Goal: Navigation & Orientation: Understand site structure

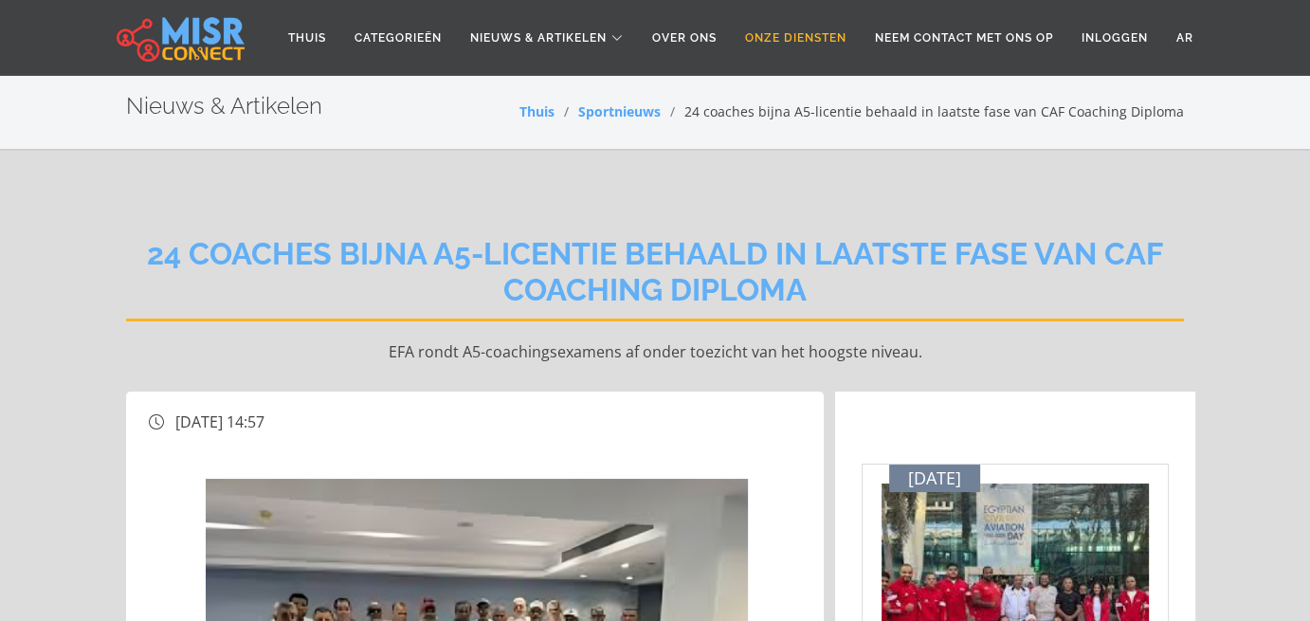
click at [782, 41] on font "Onze diensten" at bounding box center [795, 37] width 101 height 13
click at [406, 44] on font "Categorieën" at bounding box center [398, 37] width 87 height 13
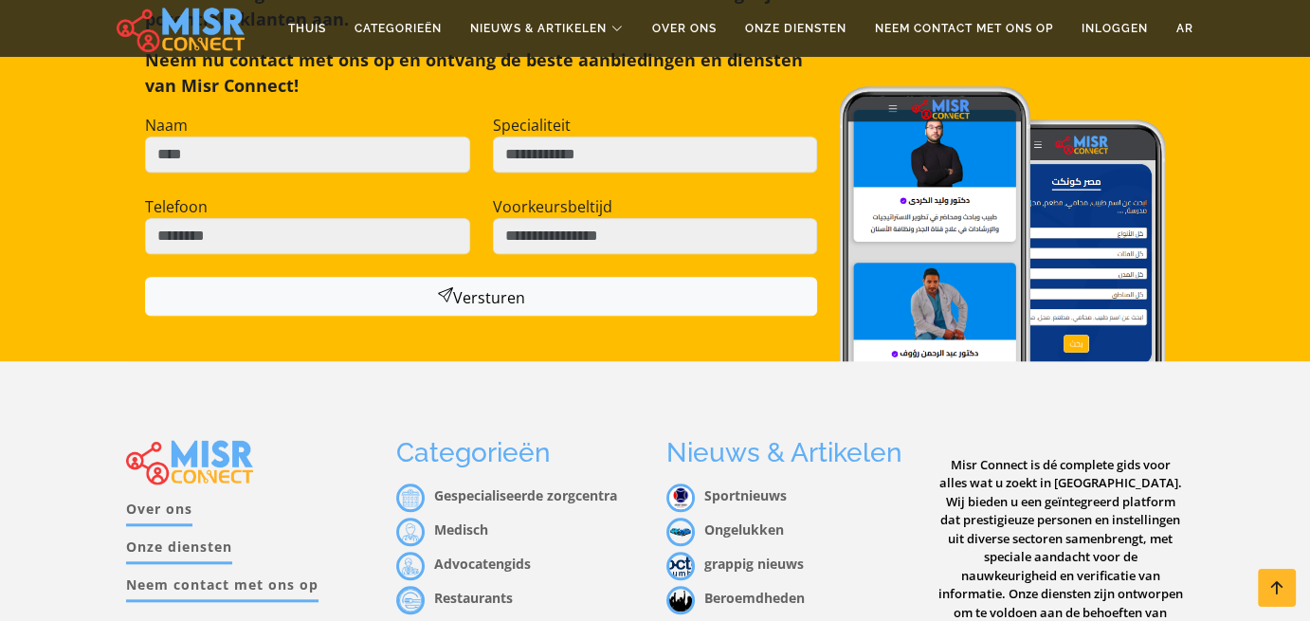
scroll to position [1951, 0]
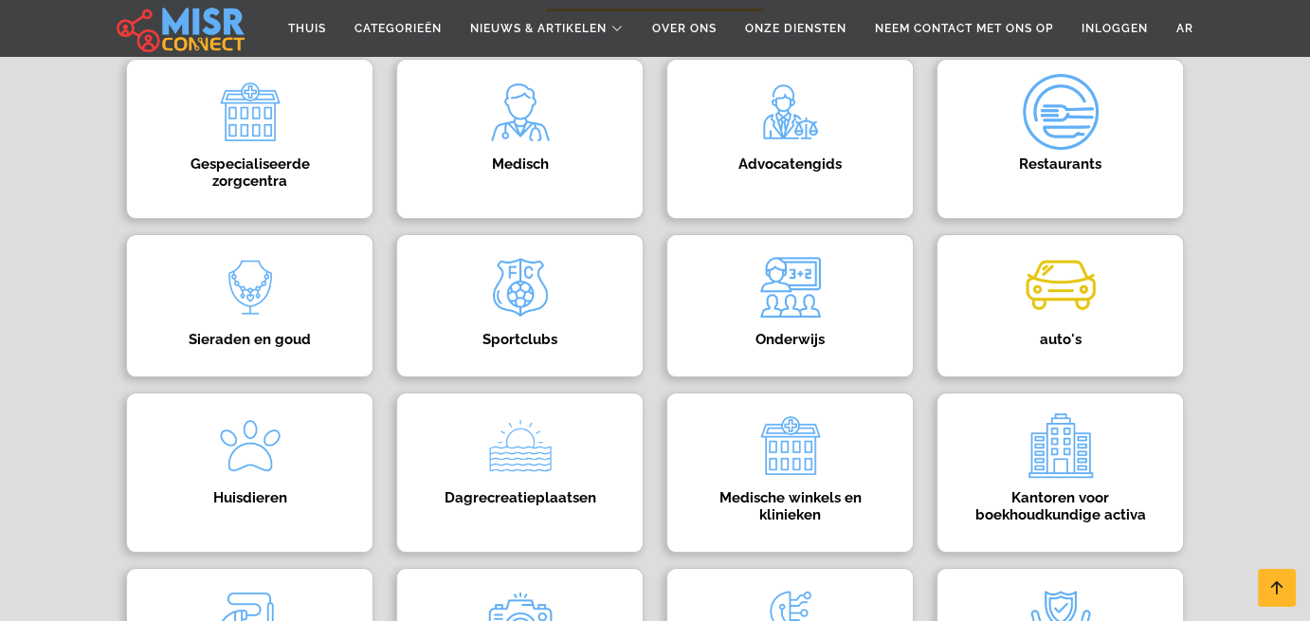
scroll to position [379, 0]
